Goal: Task Accomplishment & Management: Manage account settings

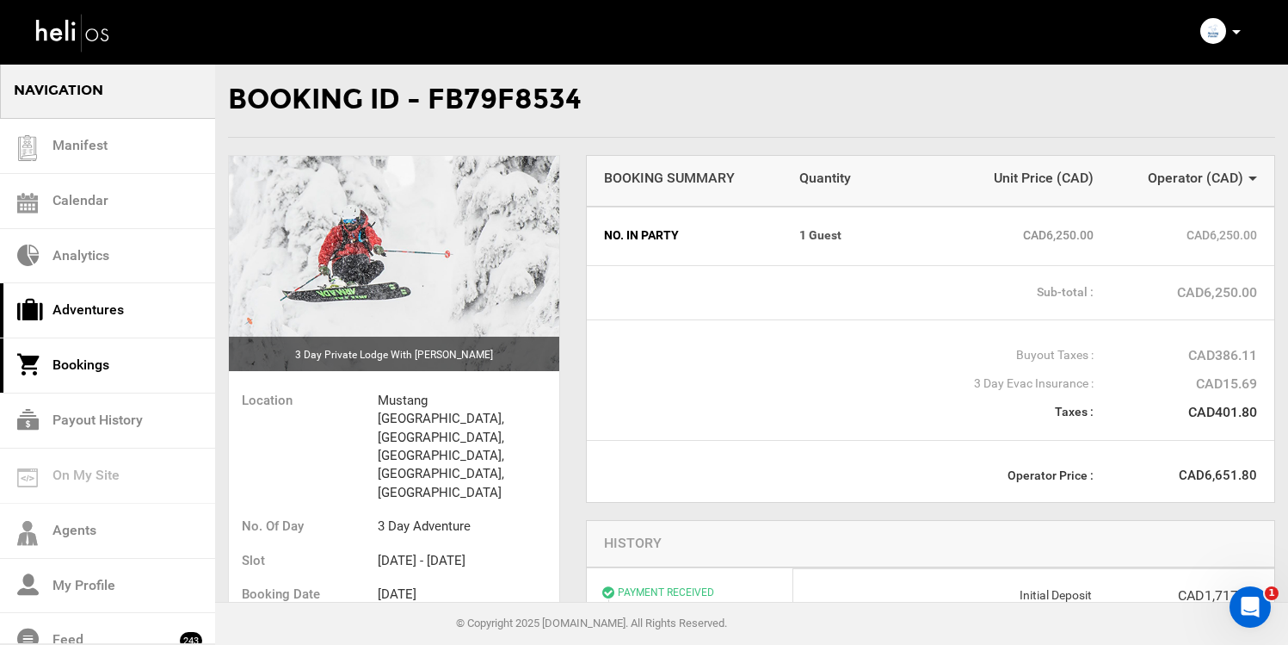
click at [120, 307] on link "Adventures" at bounding box center [107, 310] width 215 height 55
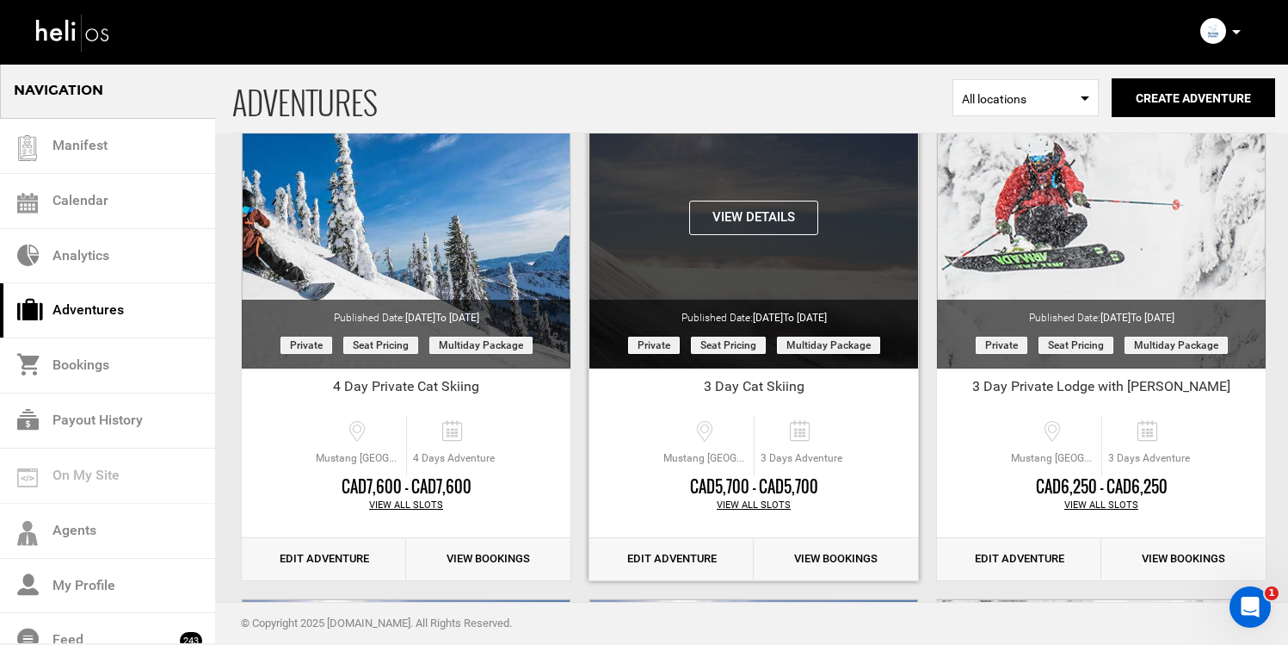
scroll to position [164, 0]
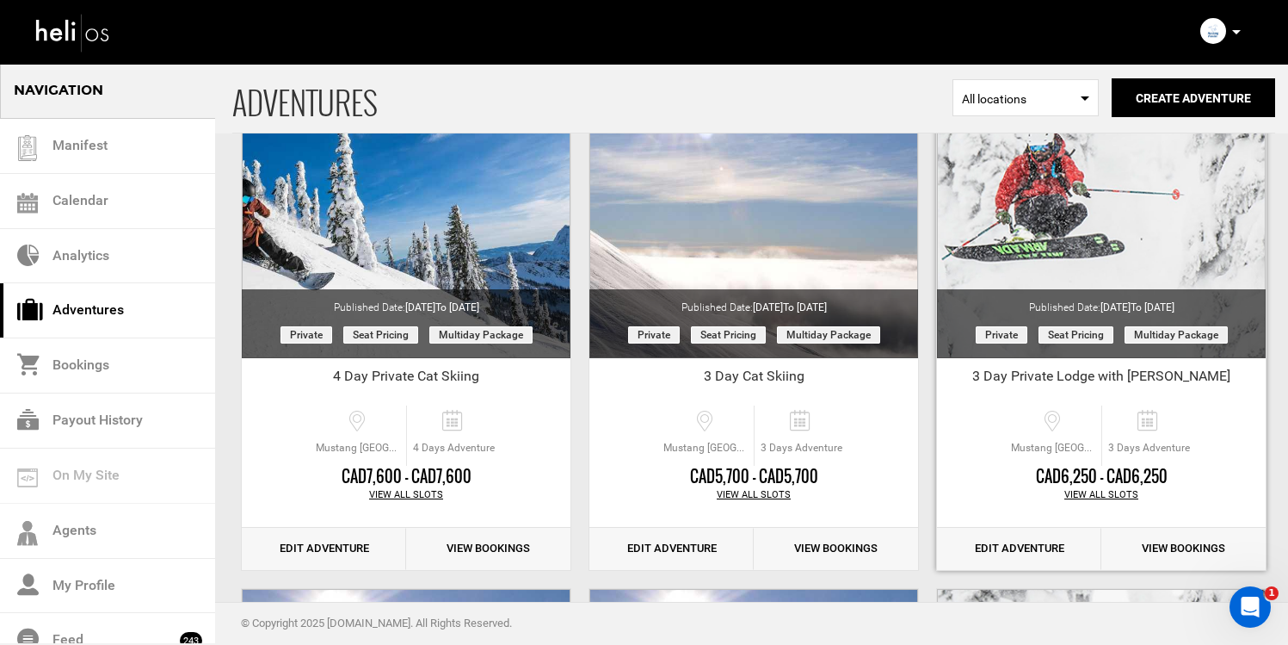
click at [1095, 493] on div "View All Slots" at bounding box center [1101, 495] width 329 height 14
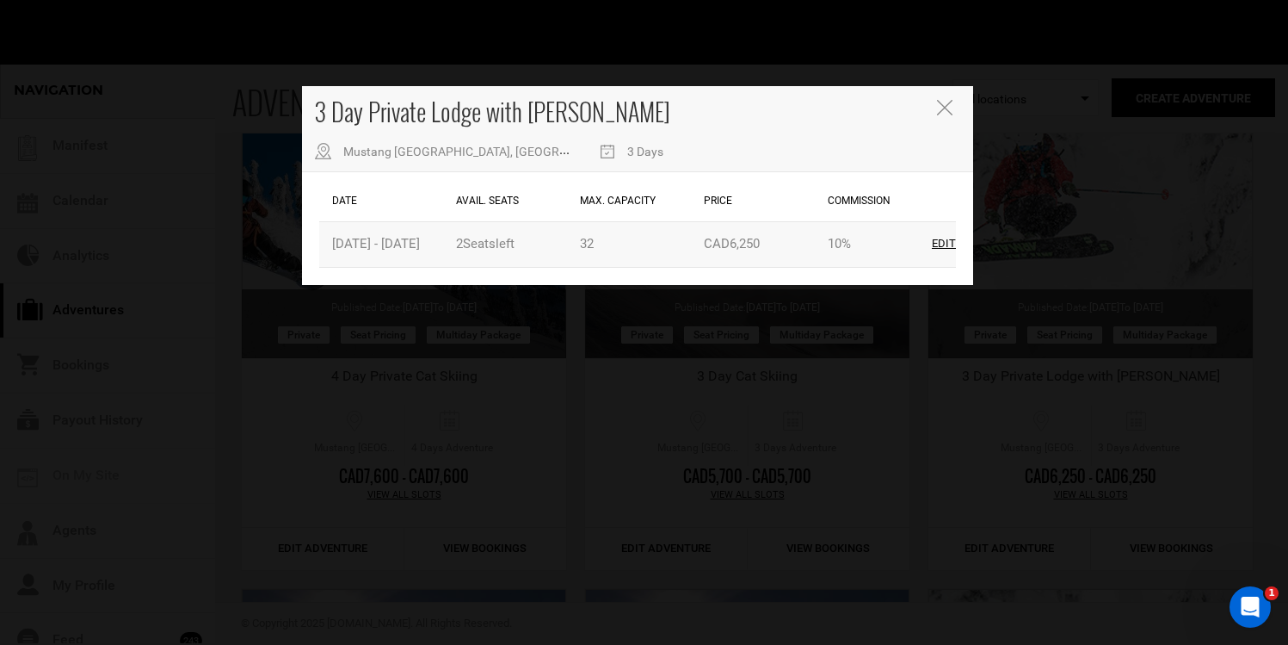
click at [944, 243] on div "Edit" at bounding box center [944, 244] width 24 height 16
type input "[DATE]"
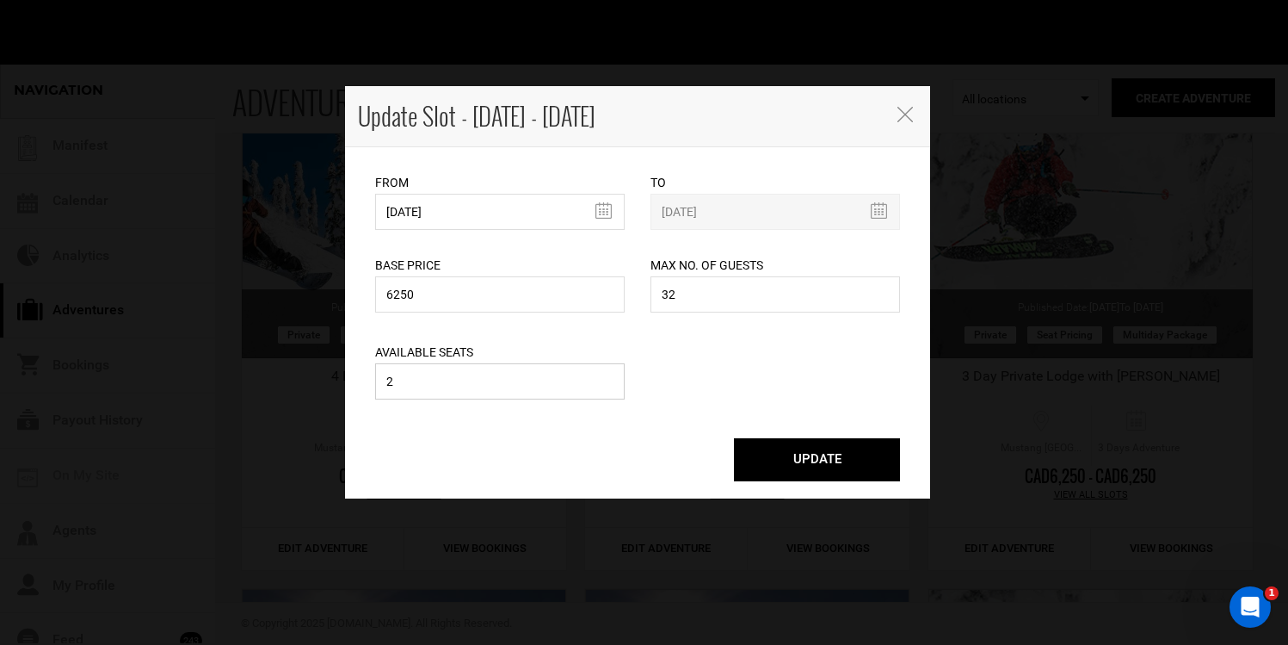
click at [476, 383] on input "2" at bounding box center [500, 381] width 250 height 36
type input "3"
click at [766, 447] on button "UPDATE" at bounding box center [817, 459] width 166 height 43
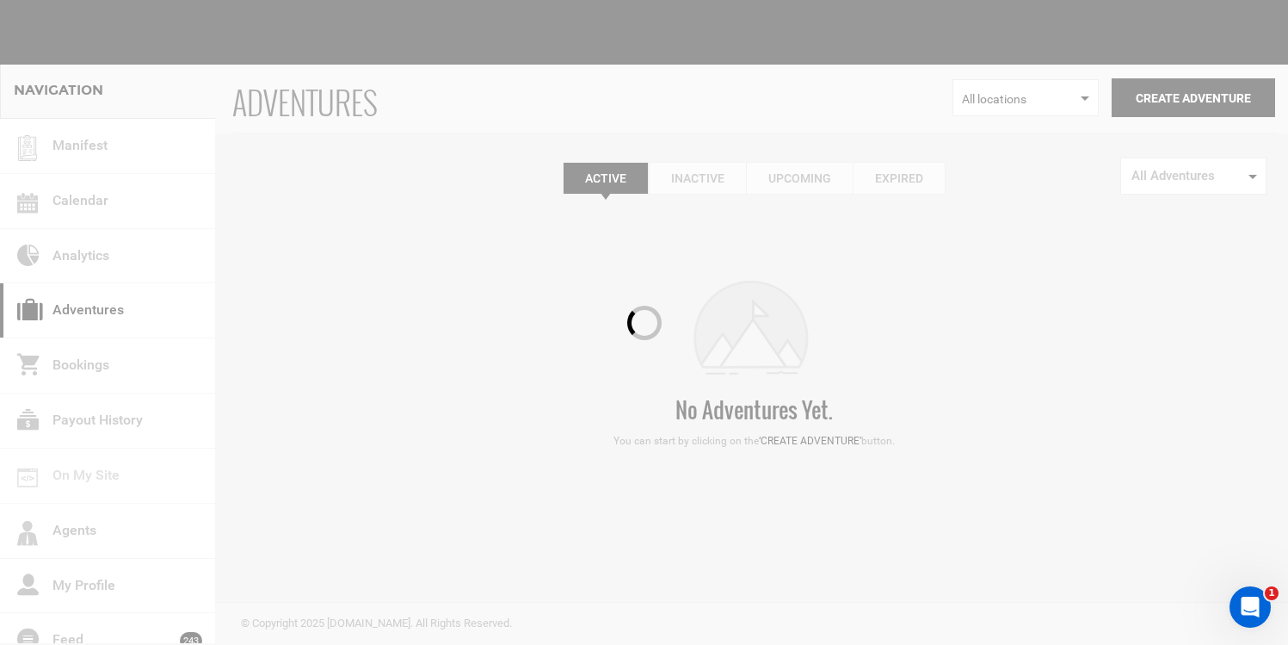
scroll to position [0, 0]
